Goal: Transaction & Acquisition: Purchase product/service

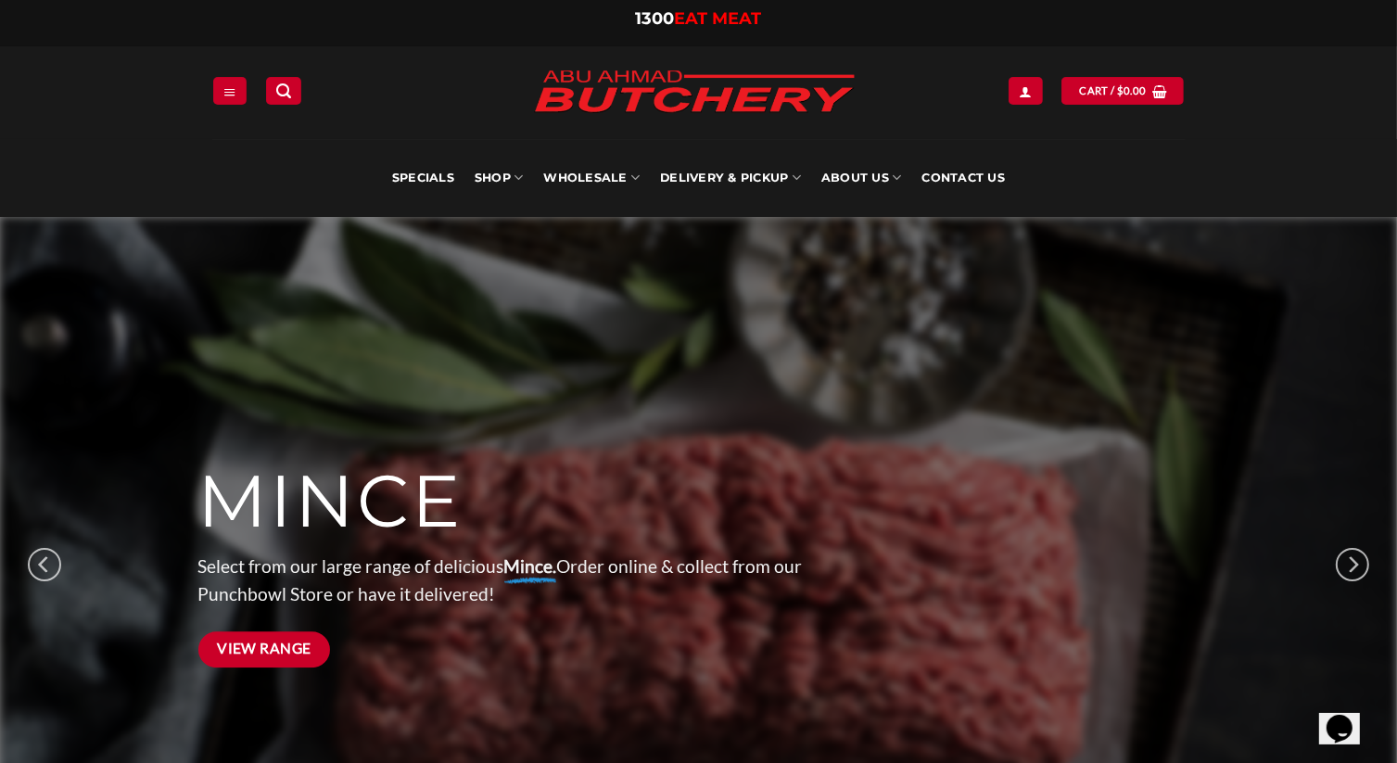
click at [257, 651] on span "View Range" at bounding box center [264, 648] width 95 height 23
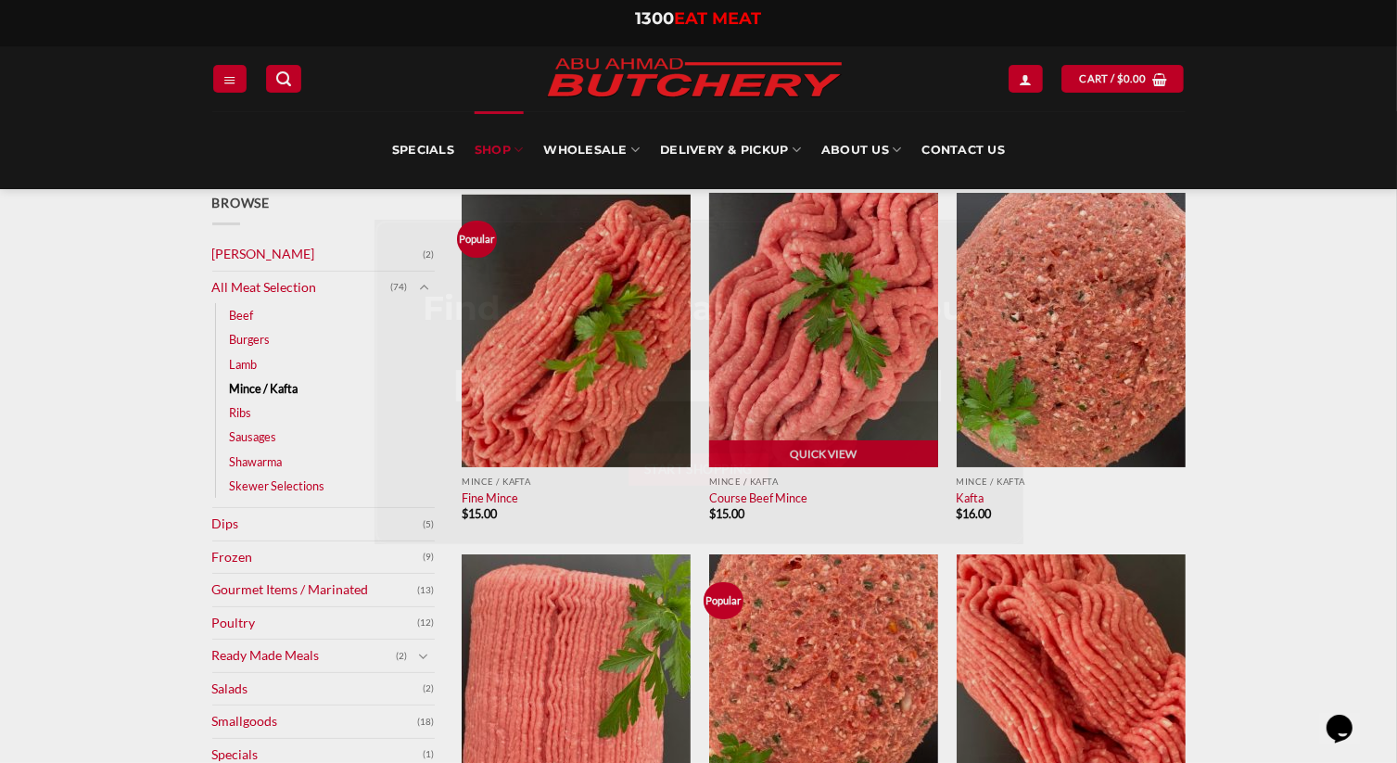
scroll to position [371, 0]
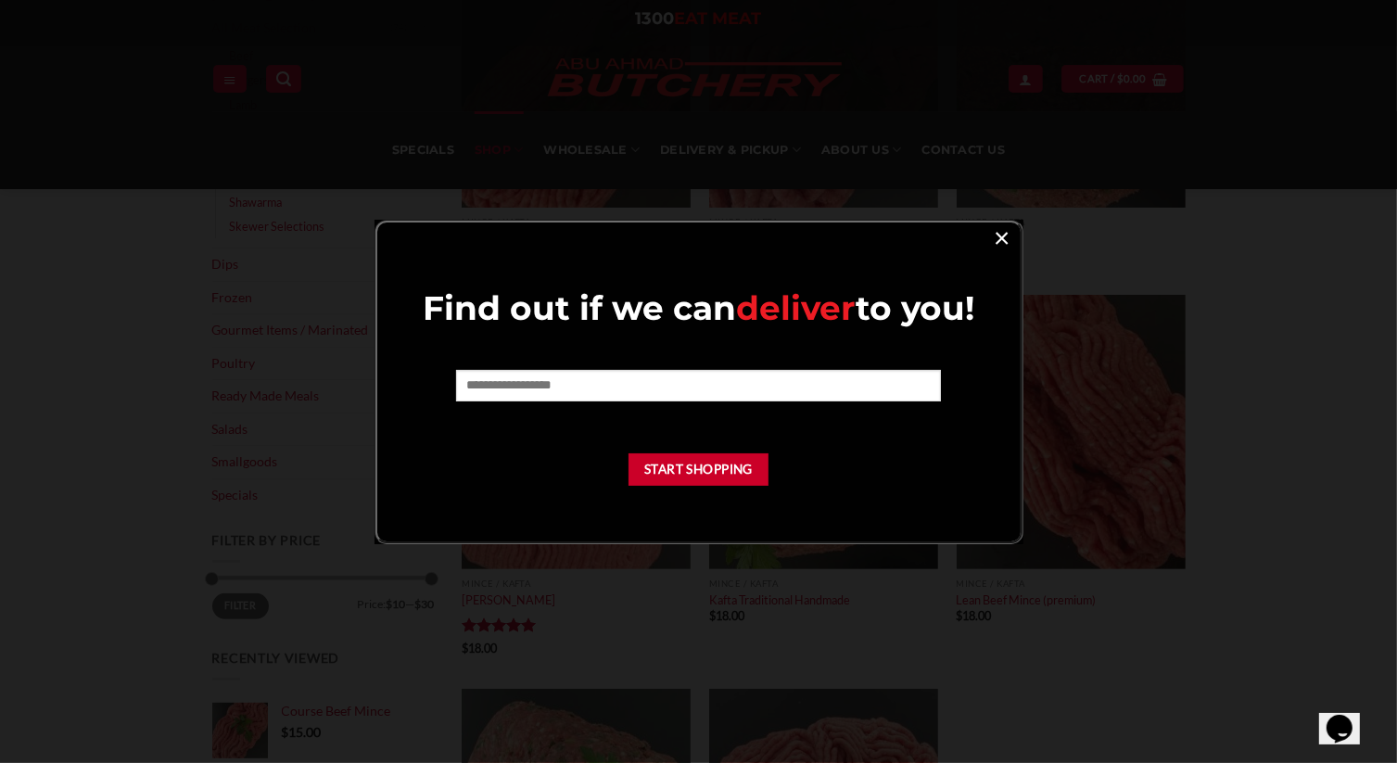
click at [1000, 245] on link "×" at bounding box center [1002, 236] width 27 height 25
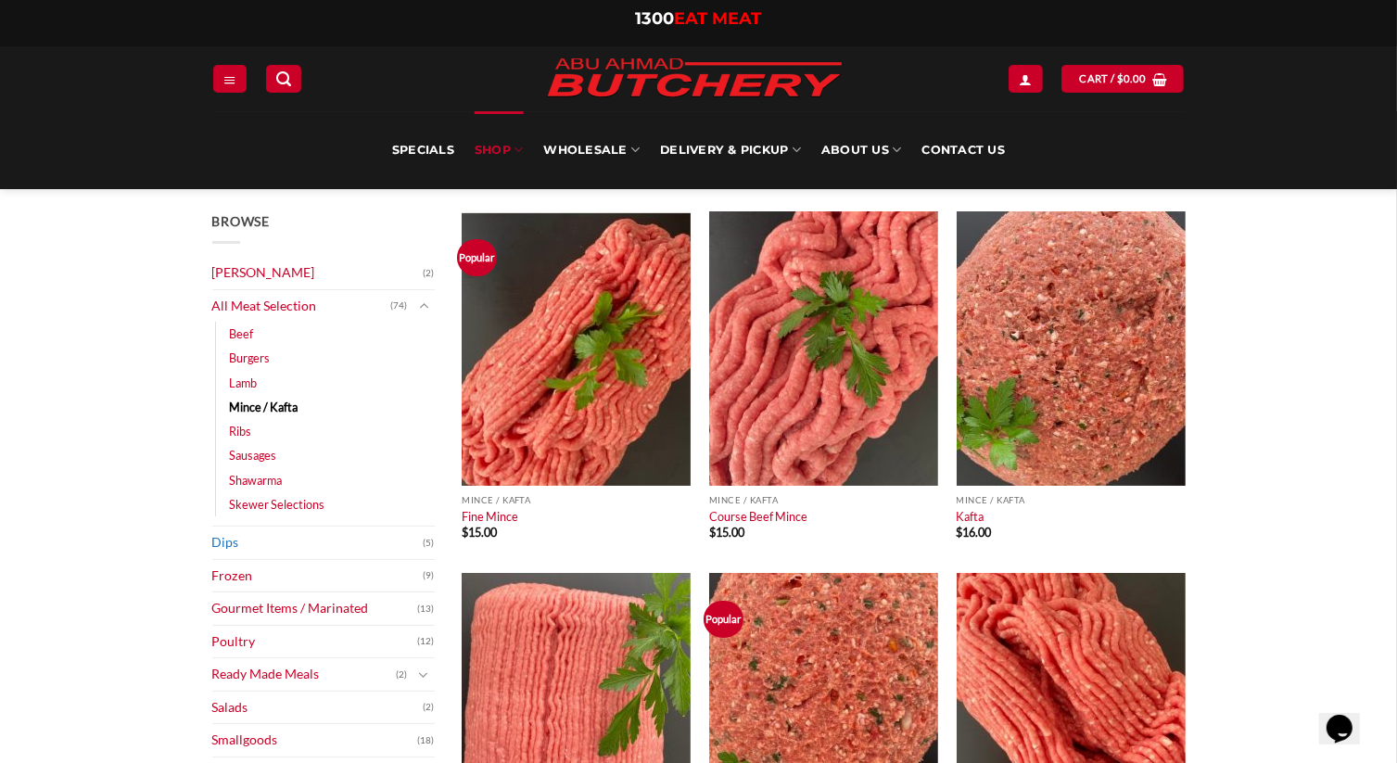
scroll to position [93, 0]
click at [237, 387] on link "Lamb" at bounding box center [244, 383] width 28 height 24
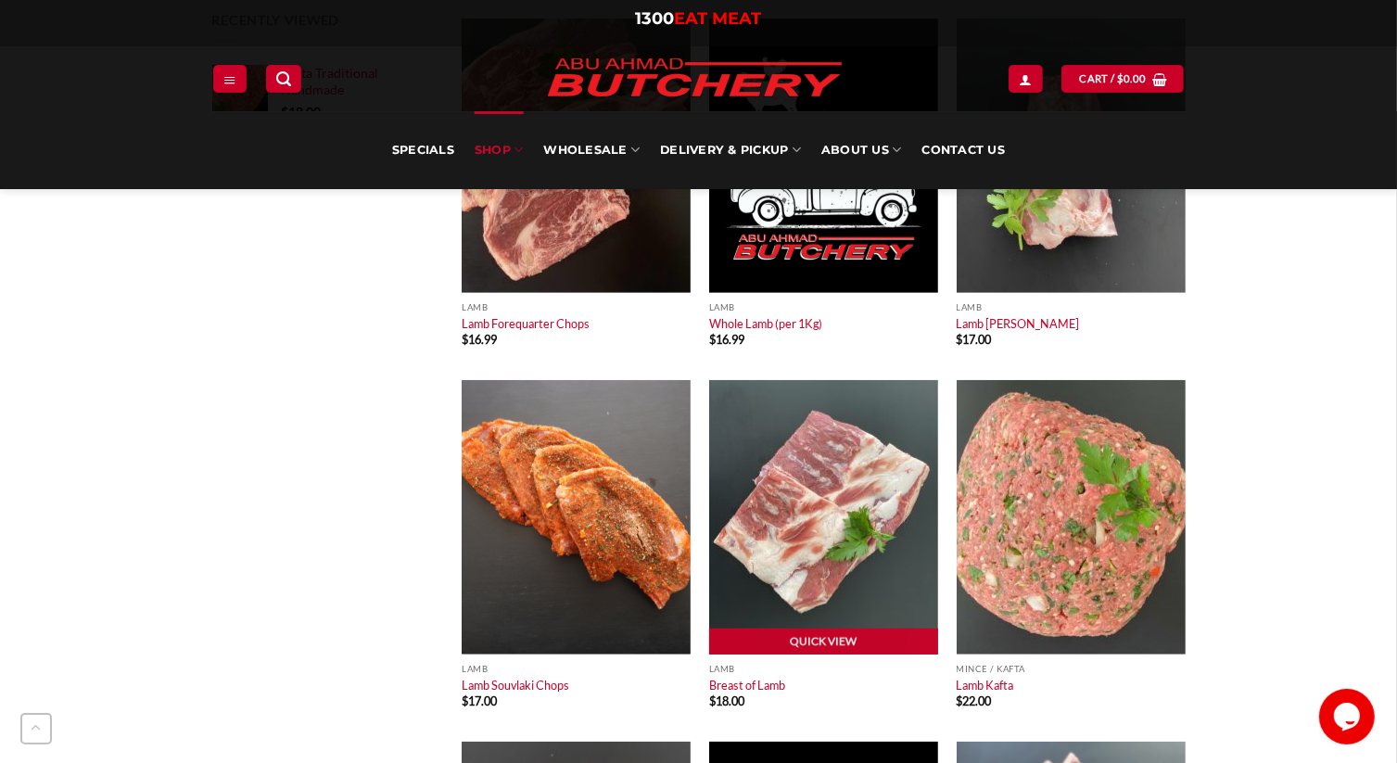
scroll to position [927, 0]
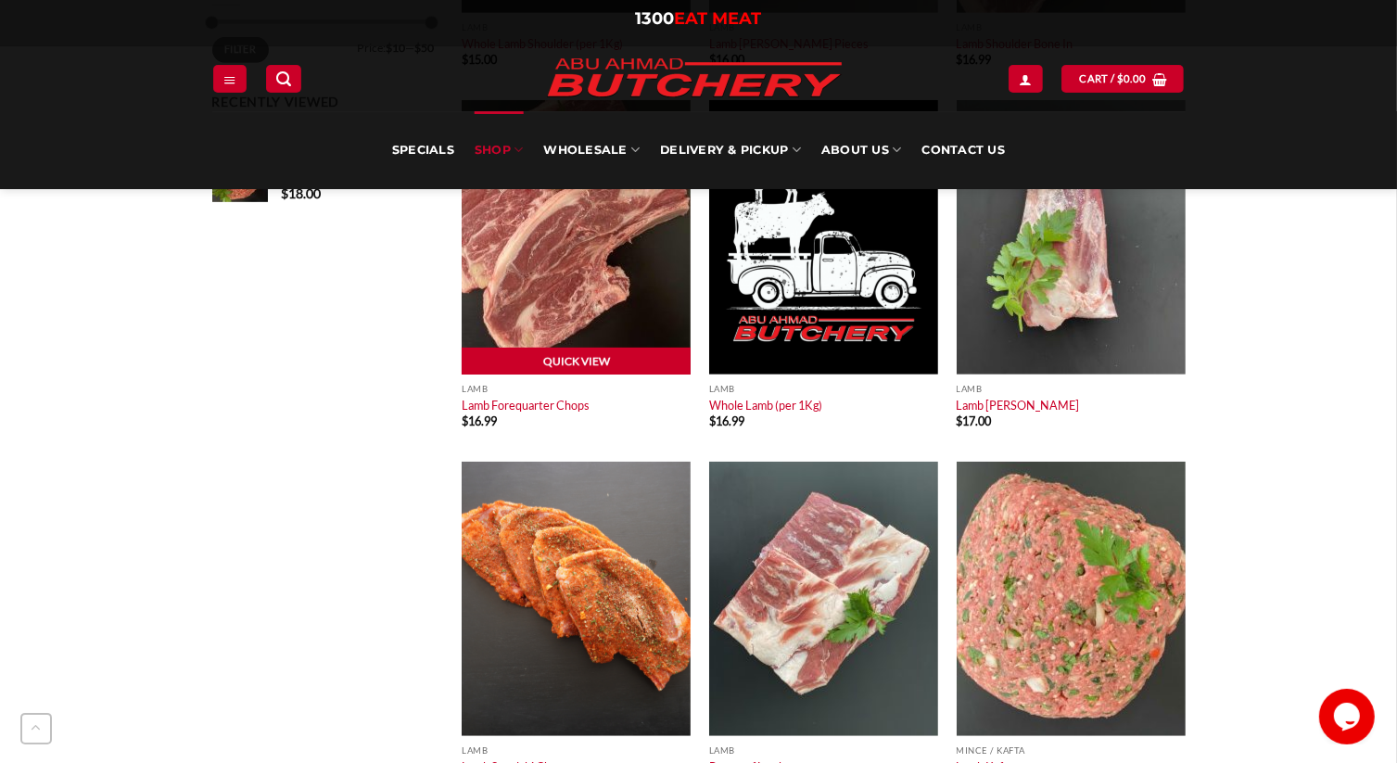
click at [556, 361] on link "Quick View" at bounding box center [576, 362] width 229 height 28
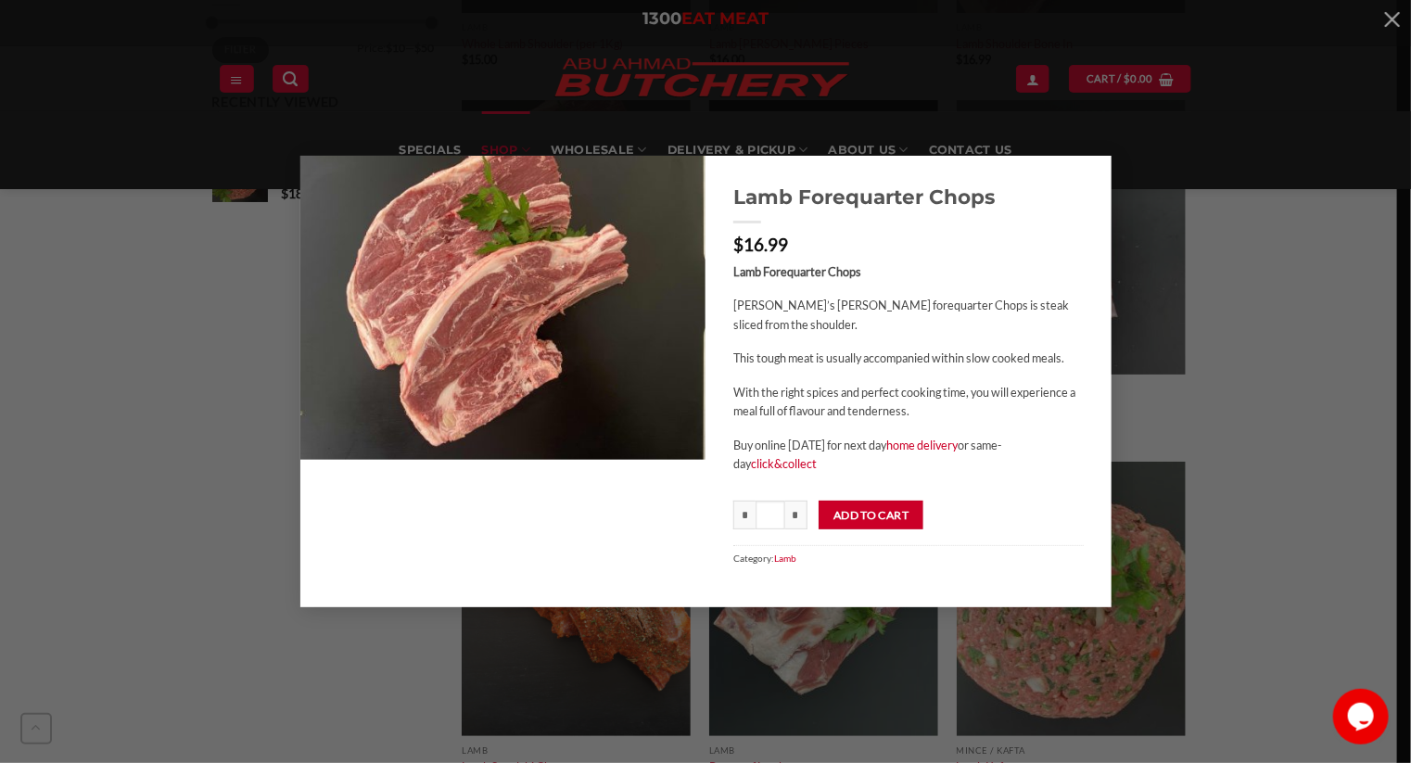
click at [1275, 341] on div "Lamb Forequarter Chops $ 16.99 Lamb Forequarter Chops Abu Ahmad Butchery’s Lamb…" at bounding box center [706, 382] width 1356 height 453
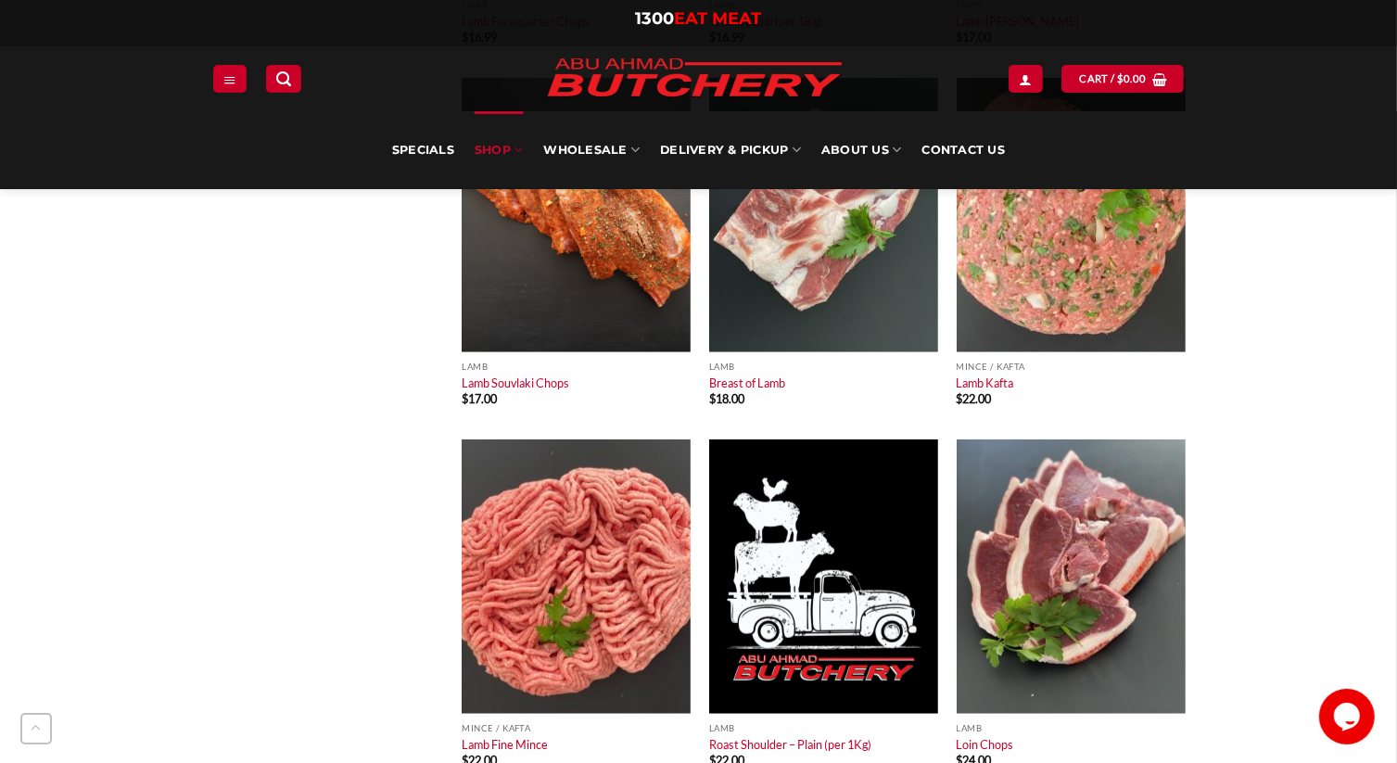
scroll to position [1020, 0]
